Goal: Information Seeking & Learning: Find specific page/section

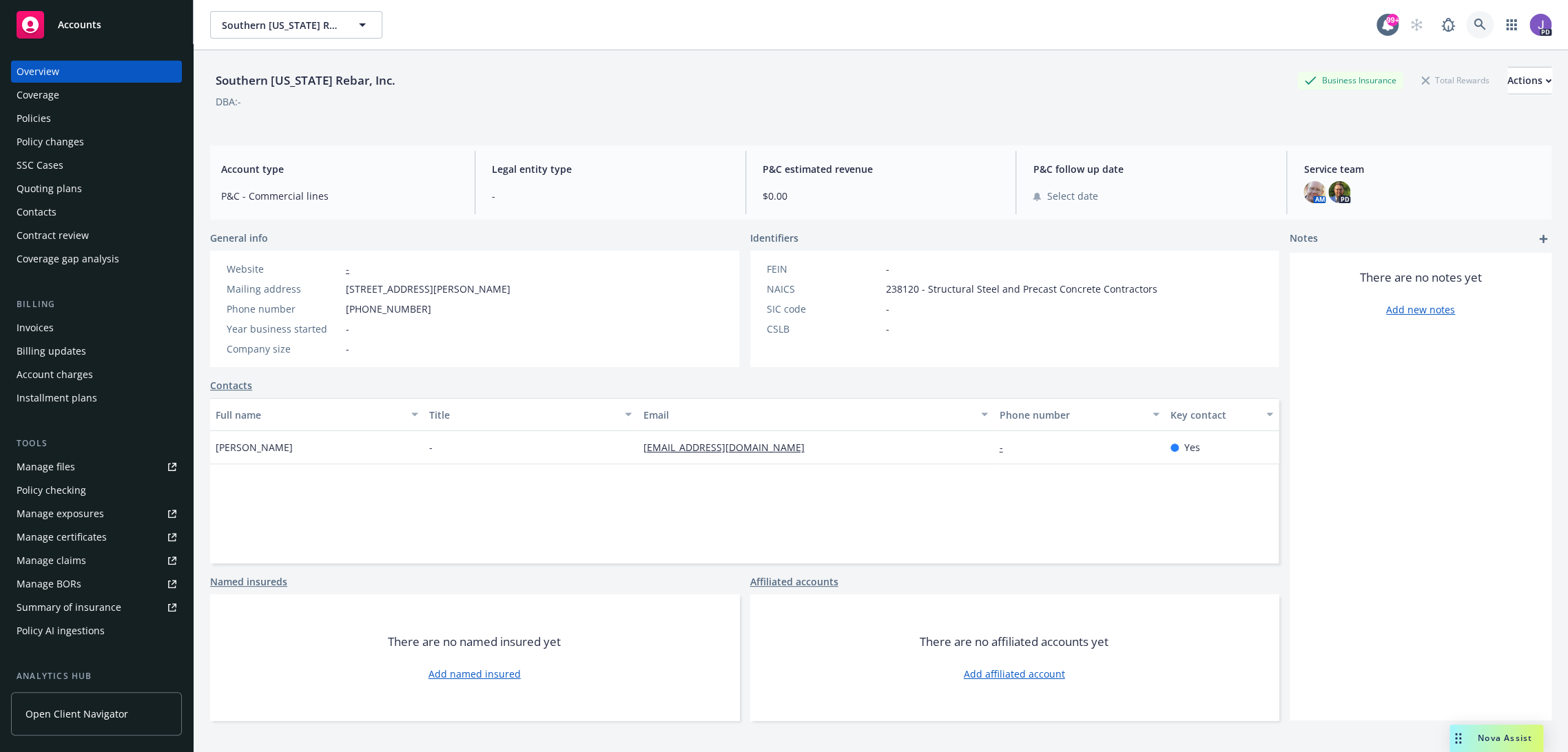
click at [1474, 25] on icon at bounding box center [1480, 24] width 12 height 12
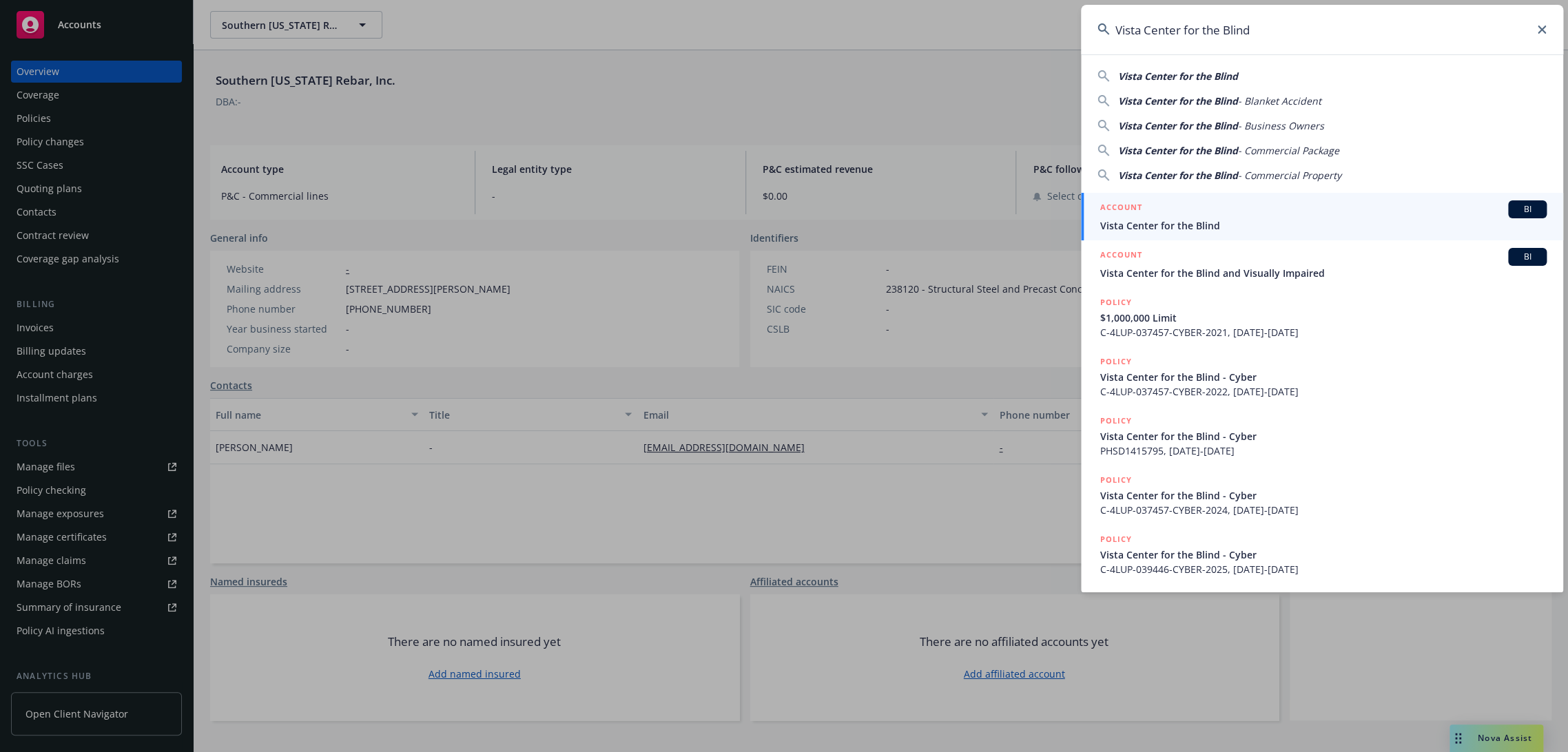
type input "Vista Center for the Blind"
click at [1168, 215] on div "ACCOUNT BI" at bounding box center [1324, 209] width 447 height 18
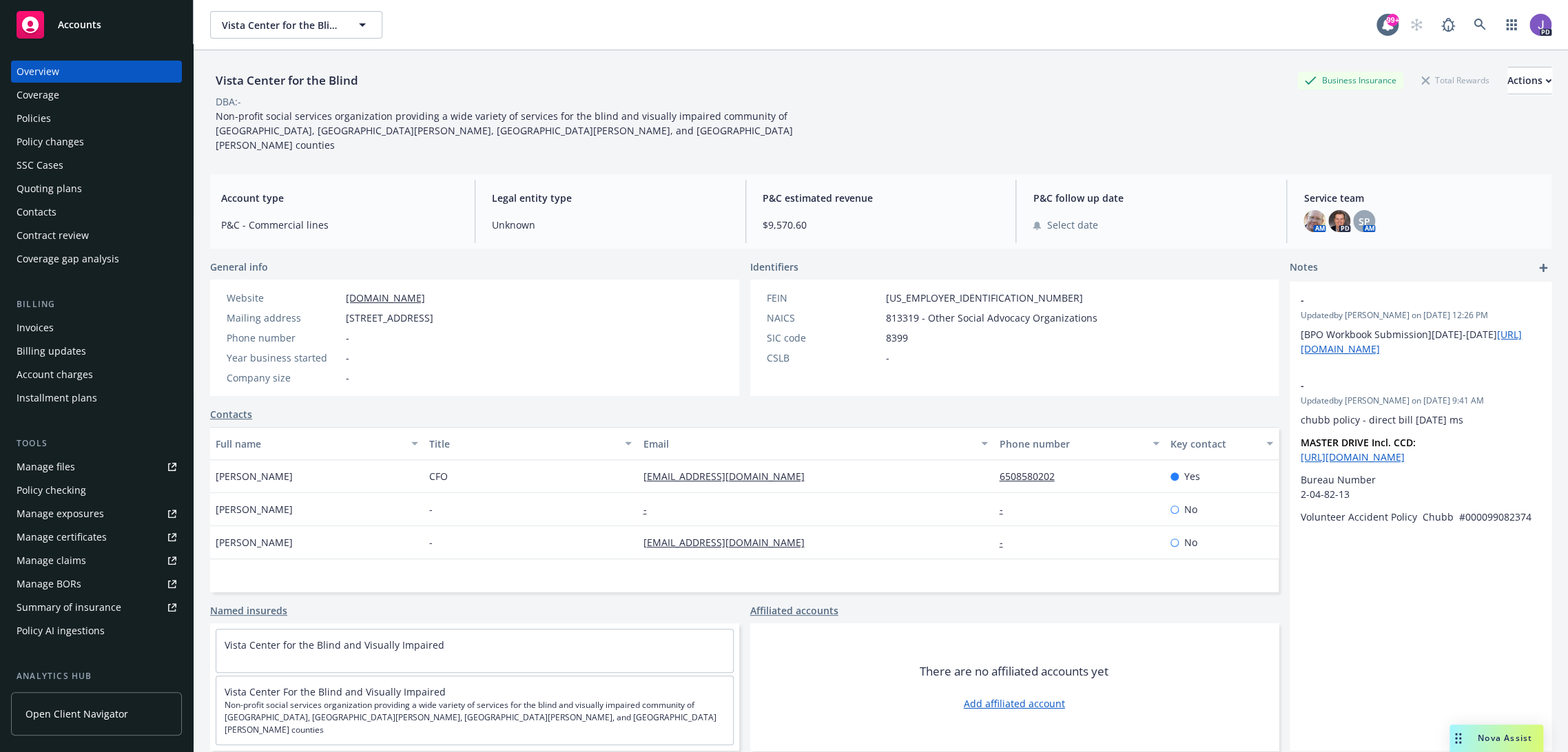
click at [33, 114] on div "Policies" at bounding box center [34, 118] width 35 height 22
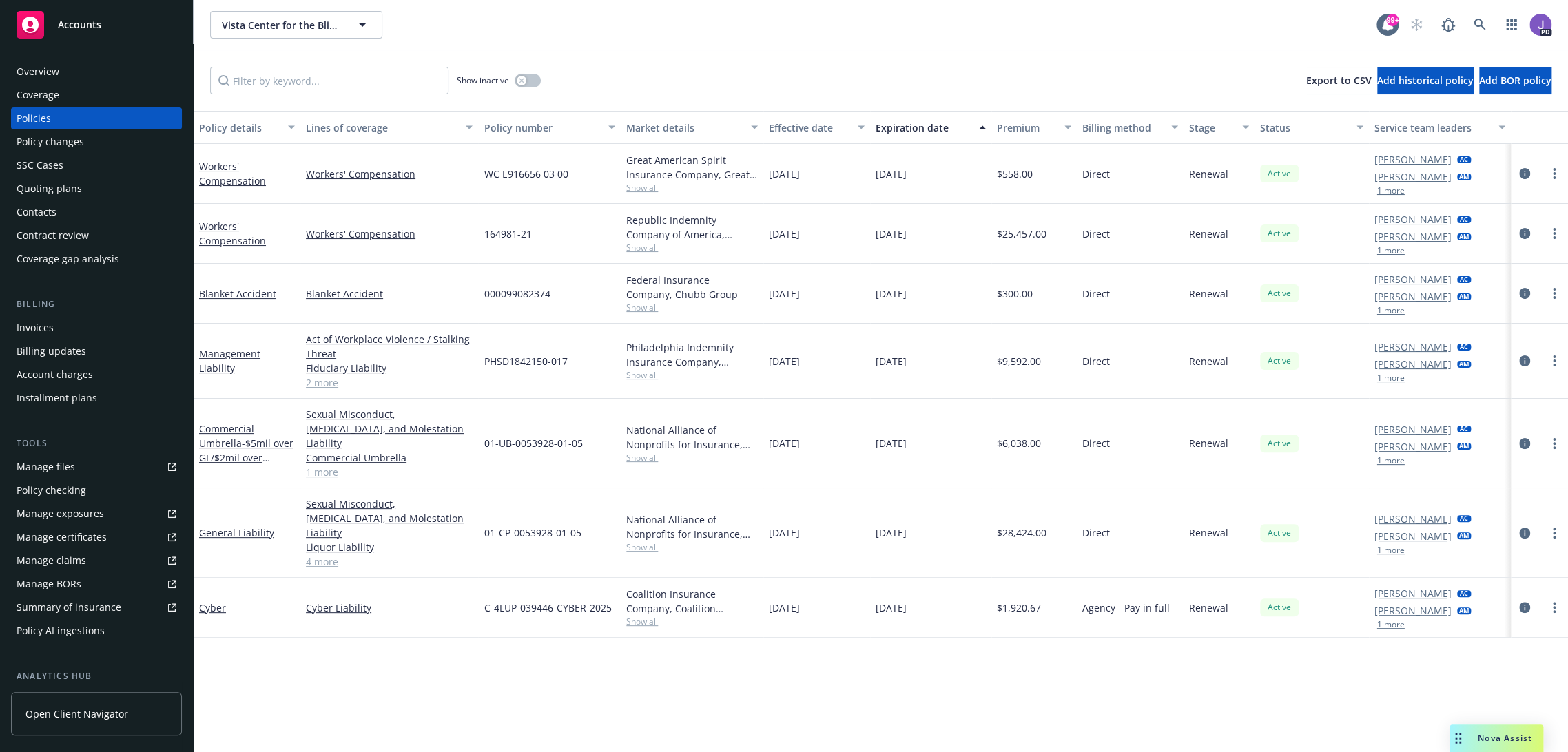
click at [316, 555] on link "4 more" at bounding box center [389, 562] width 167 height 14
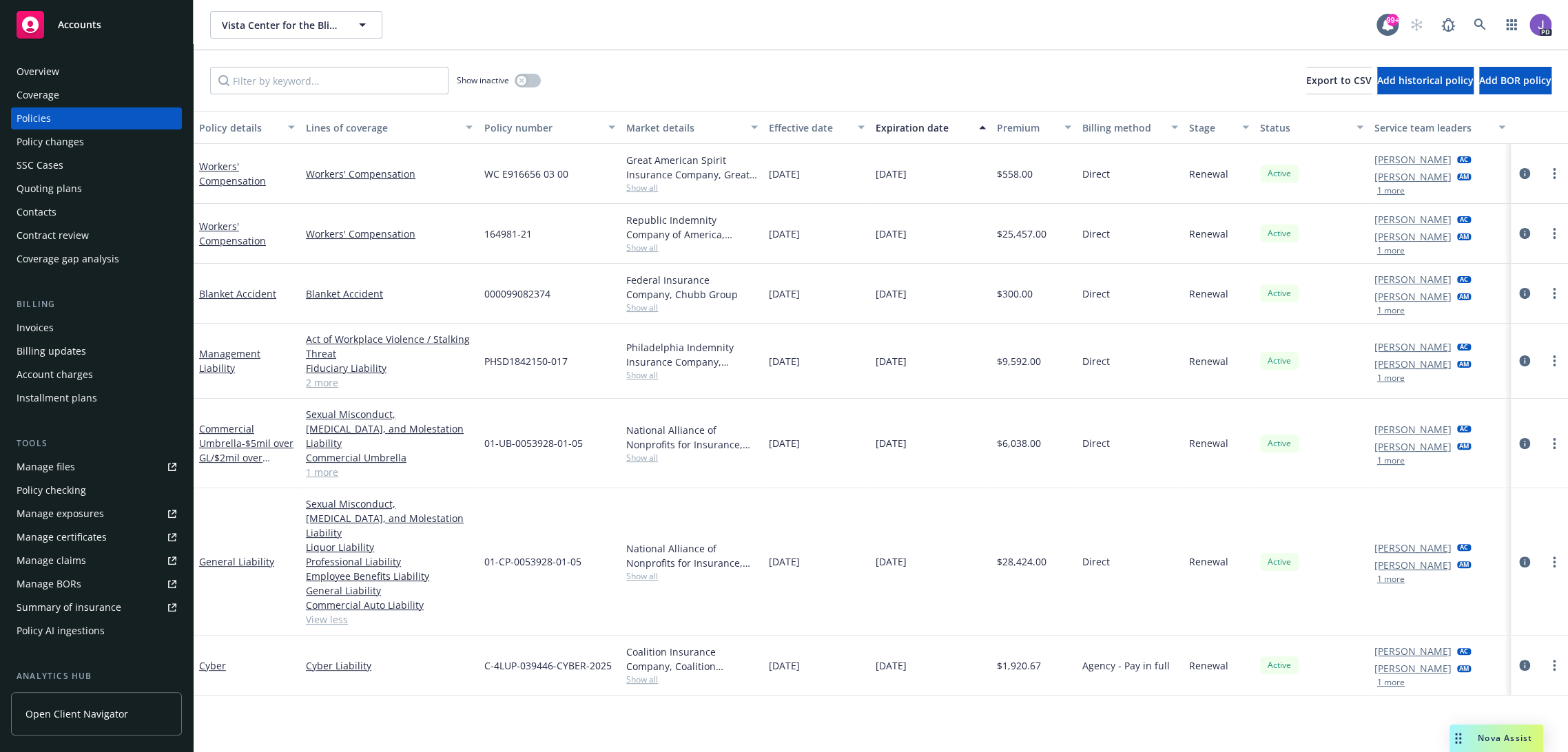
click at [319, 465] on link "1 more" at bounding box center [389, 472] width 167 height 14
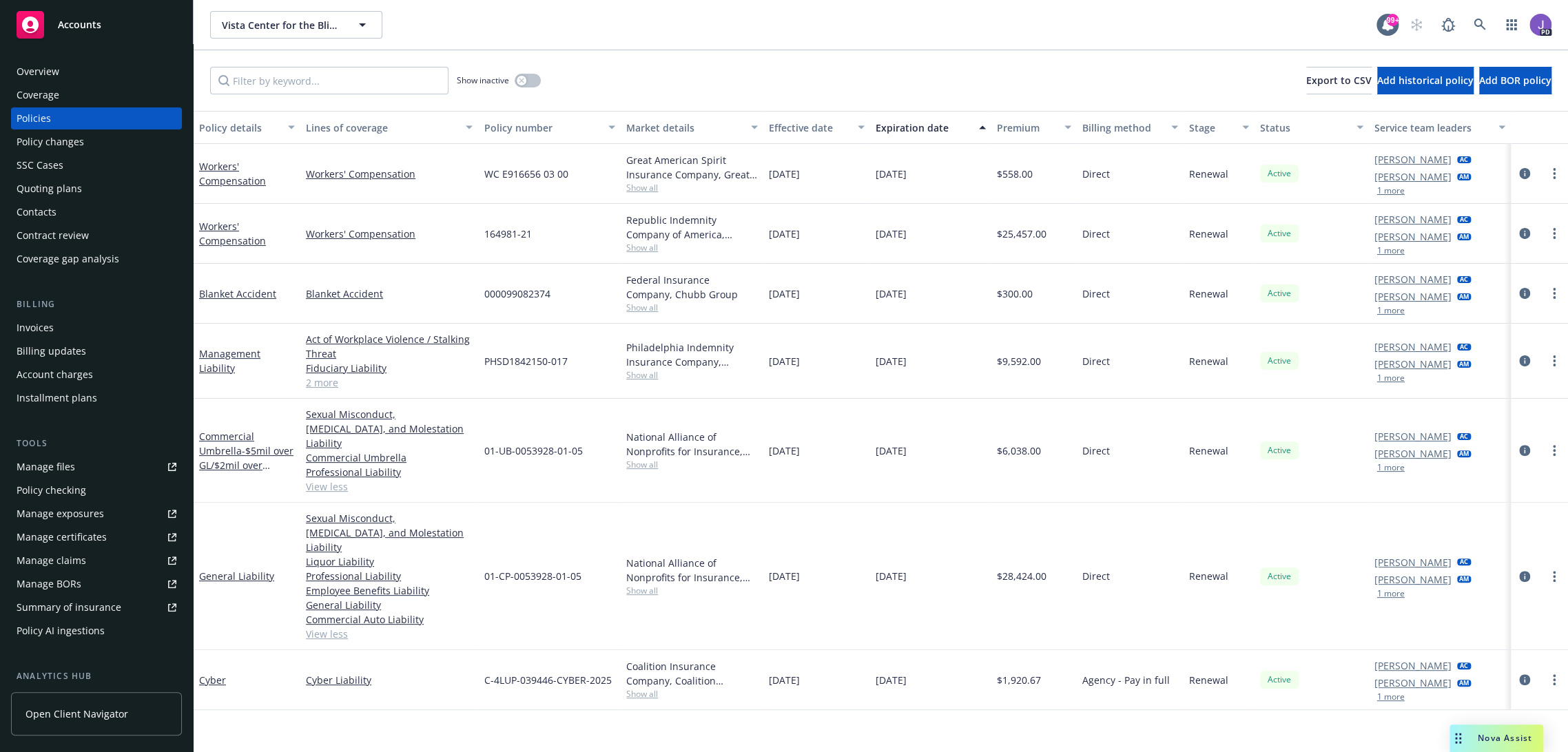
click at [306, 384] on link "2 more" at bounding box center [389, 383] width 167 height 14
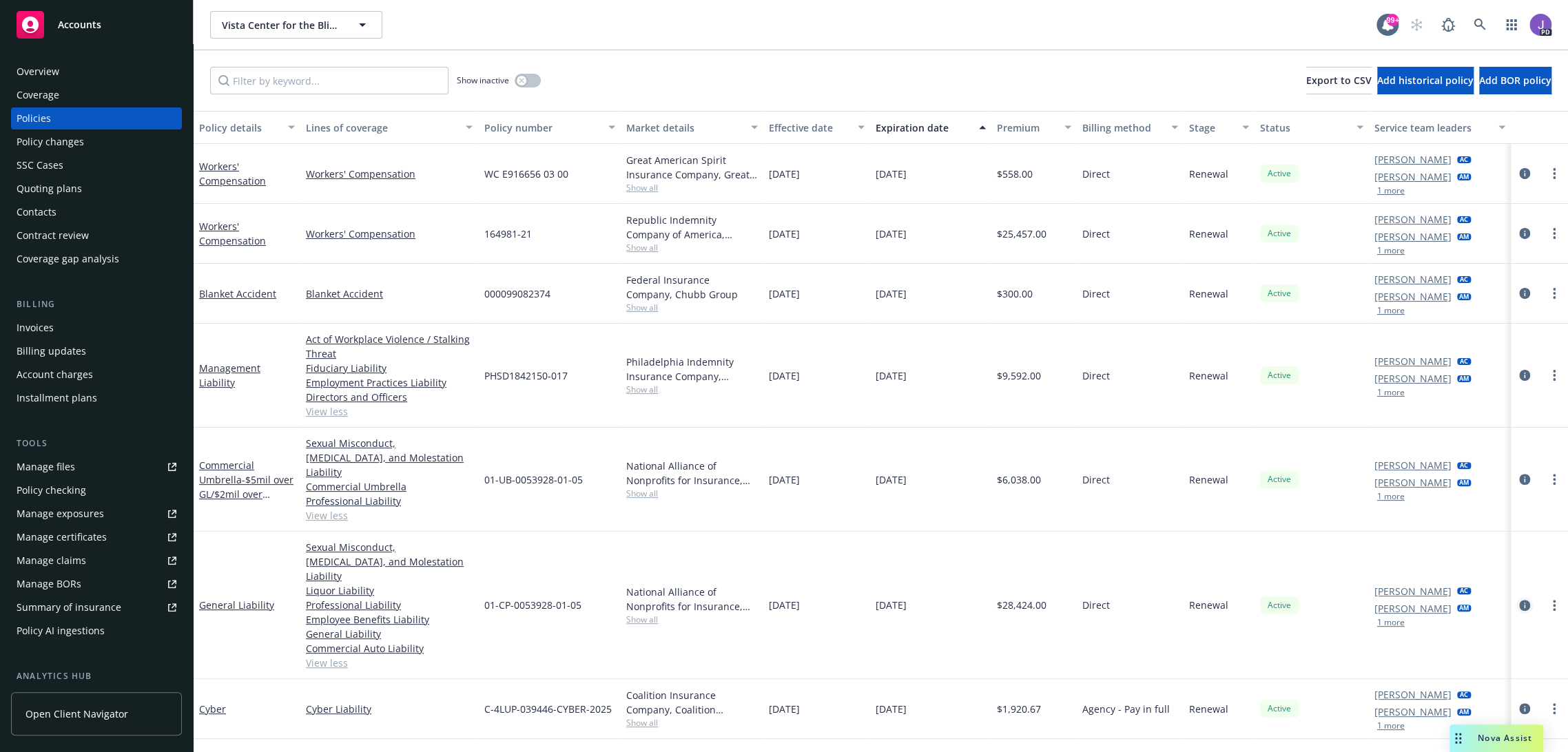
click at [1519, 600] on icon "circleInformation" at bounding box center [1525, 605] width 11 height 11
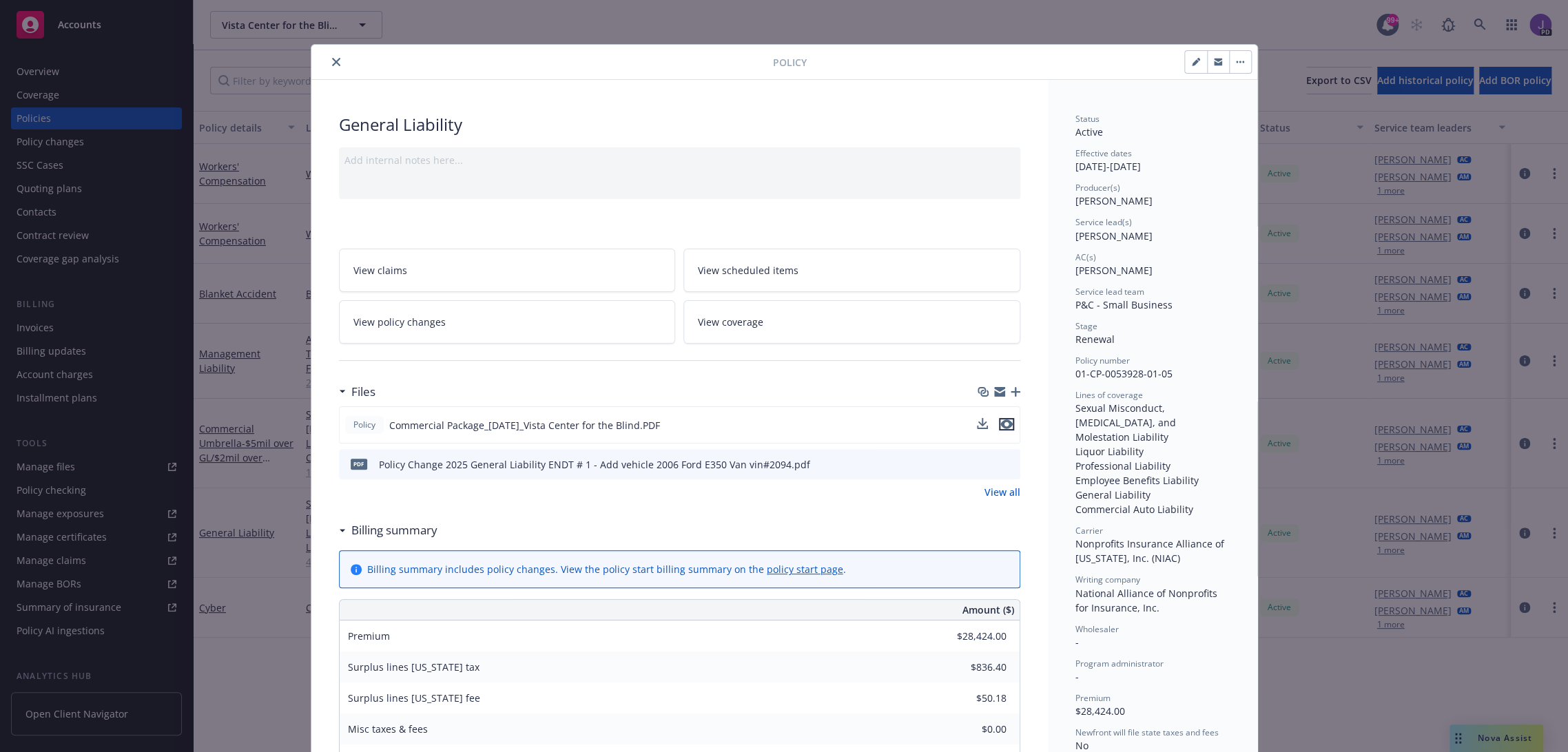
click at [1004, 421] on icon "preview file" at bounding box center [1007, 425] width 13 height 9
